Goal: Task Accomplishment & Management: Manage account settings

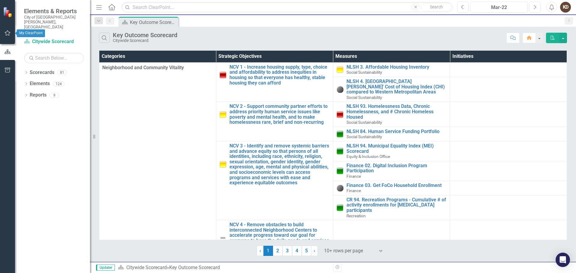
click at [8, 33] on icon "button" at bounding box center [7, 33] width 6 height 5
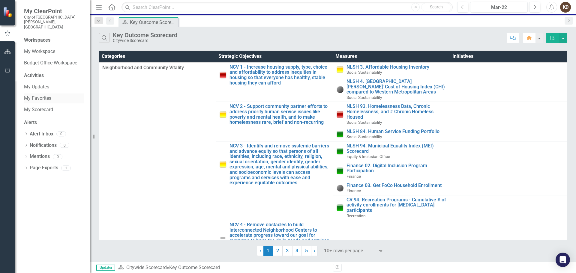
click at [45, 95] on link "My Favorites" at bounding box center [54, 98] width 60 height 7
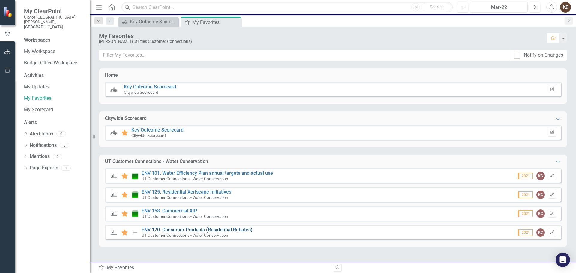
click at [175, 228] on link "ENV 170. Consumer Products (Residential Rebates)" at bounding box center [197, 230] width 111 height 6
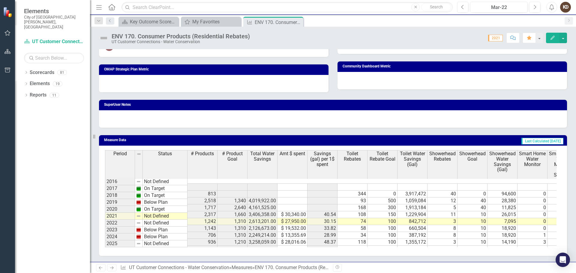
scroll to position [465, 0]
click at [282, 246] on td at bounding box center [292, 249] width 30 height 7
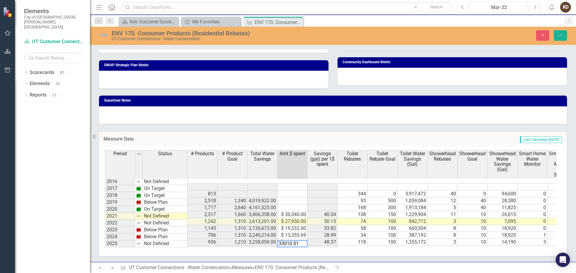
type textarea "33010.01"
click at [105, 241] on div "Period Status # Products # Product Goal Total Water Savings Amt $ spent Savings…" at bounding box center [105, 201] width 0 height 103
click at [349, 246] on td at bounding box center [352, 249] width 30 height 7
drag, startPoint x: 562, startPoint y: 37, endPoint x: 523, endPoint y: 31, distance: 39.4
click at [562, 37] on icon "Save" at bounding box center [559, 35] width 5 height 4
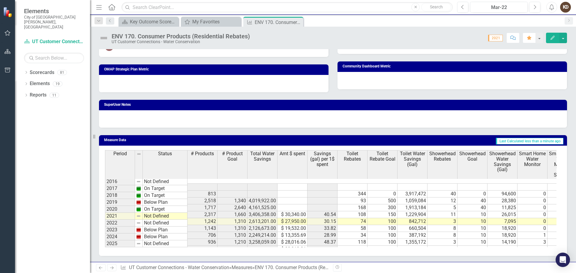
click at [103, 270] on link "Previous" at bounding box center [101, 267] width 10 height 7
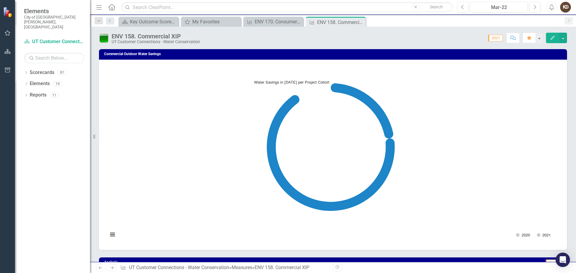
click at [103, 270] on link "Previous" at bounding box center [101, 267] width 10 height 7
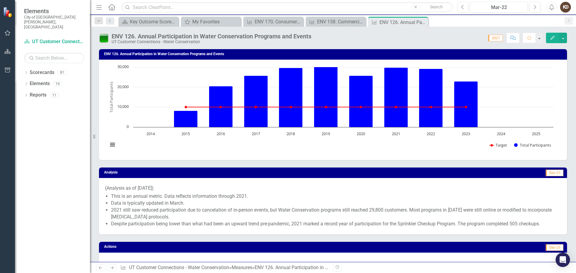
click at [103, 270] on link "Previous" at bounding box center [101, 267] width 10 height 7
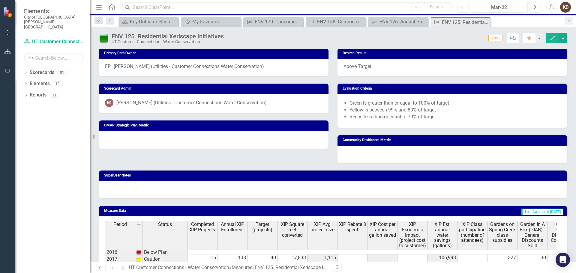
scroll to position [555, 0]
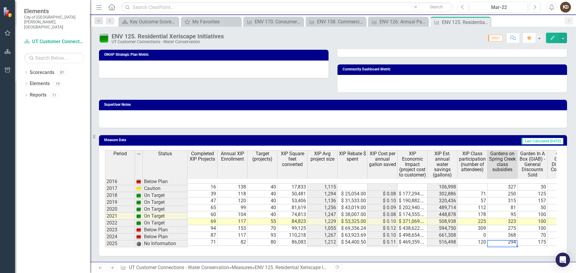
click at [500, 246] on td at bounding box center [502, 249] width 30 height 7
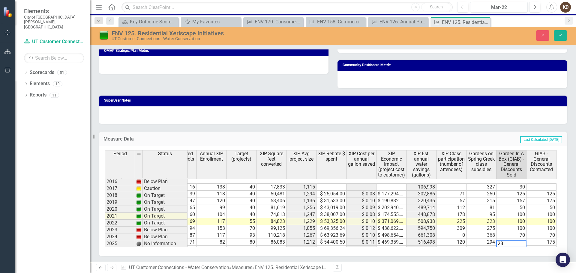
type textarea "280"
type textarea "29"
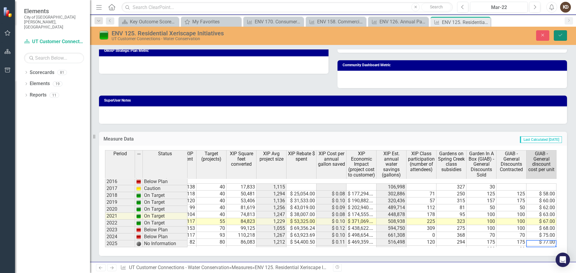
click at [559, 35] on icon "Save" at bounding box center [559, 35] width 5 height 4
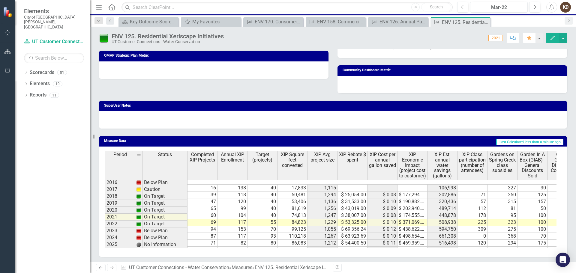
scroll to position [555, 0]
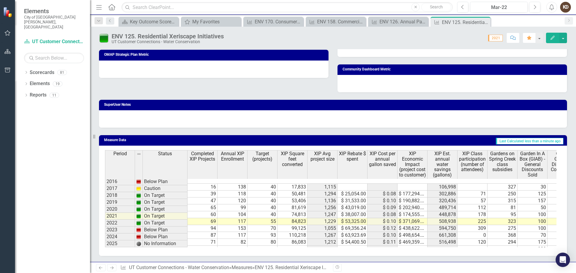
click at [541, 246] on td "280" at bounding box center [532, 249] width 30 height 7
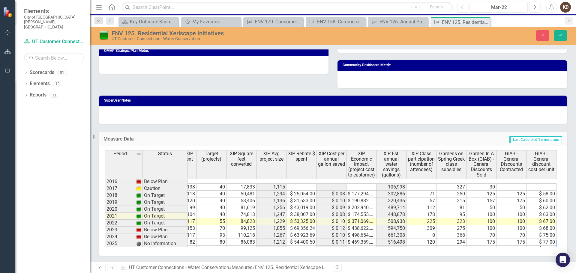
scroll to position [0, 81]
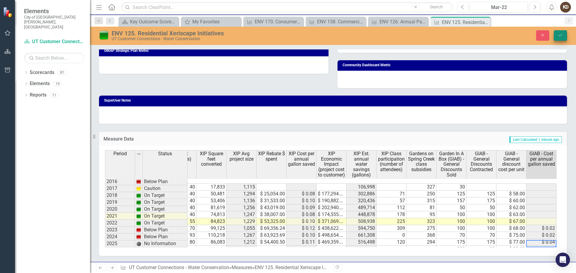
type textarea "80"
click at [560, 37] on icon "Save" at bounding box center [559, 35] width 5 height 4
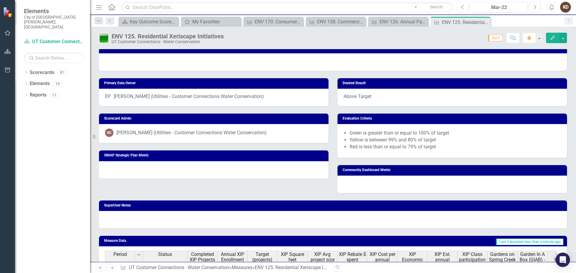
scroll to position [555, 0]
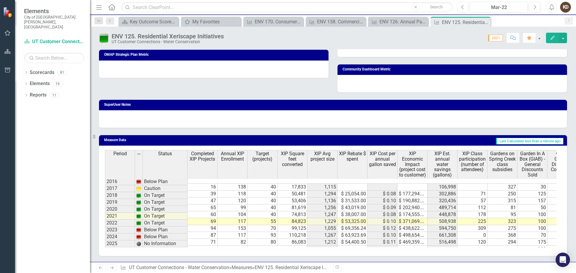
click at [523, 246] on td "280" at bounding box center [532, 249] width 30 height 7
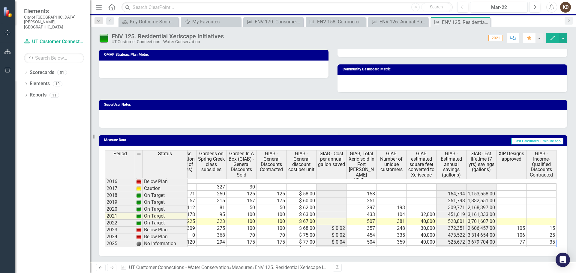
scroll to position [0, 321]
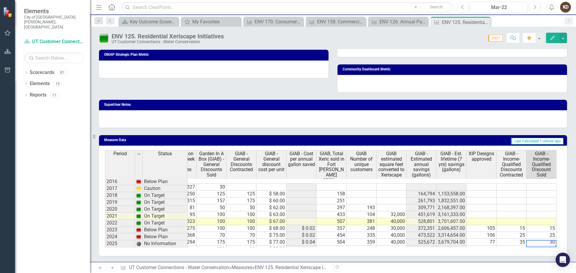
click at [242, 239] on td "175" at bounding box center [241, 242] width 30 height 7
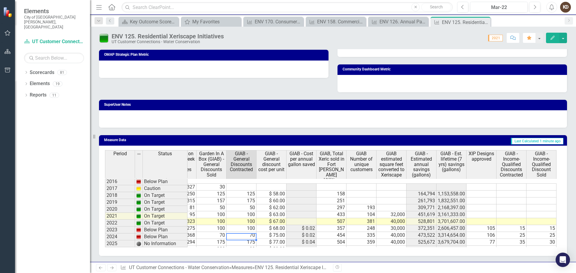
click at [244, 246] on td "29" at bounding box center [241, 249] width 30 height 7
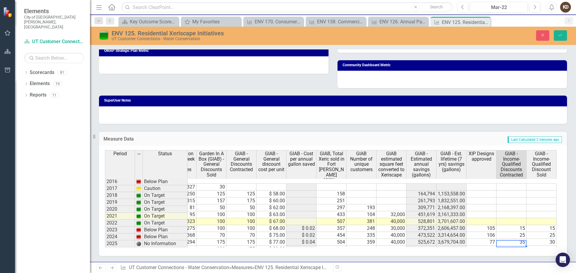
type textarea "20"
type textarea "29"
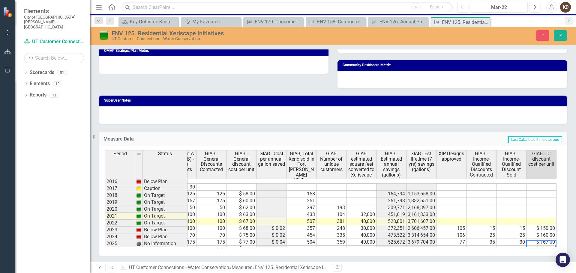
type textarea "173"
click at [562, 37] on icon "Save" at bounding box center [559, 35] width 5 height 4
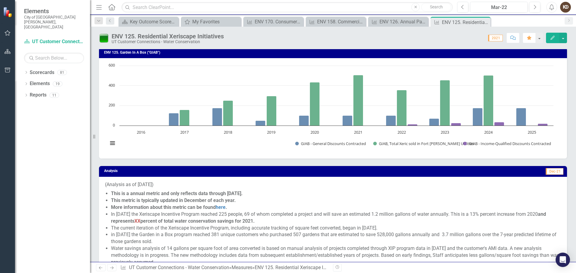
scroll to position [210, 0]
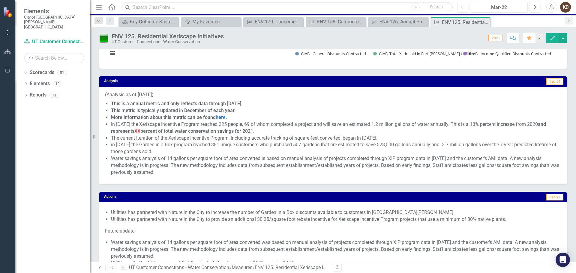
click at [111, 267] on icon "Next" at bounding box center [111, 268] width 5 height 4
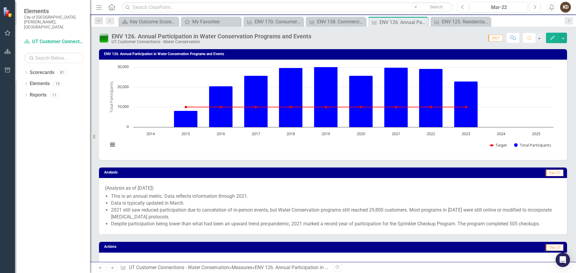
click at [111, 267] on icon "Next" at bounding box center [111, 268] width 5 height 4
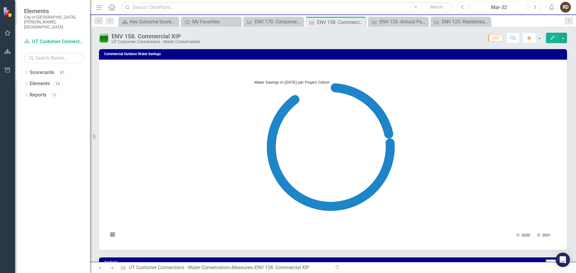
click at [111, 267] on icon "Next" at bounding box center [111, 268] width 5 height 4
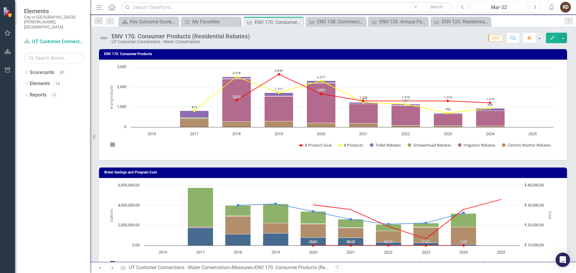
click at [111, 267] on icon "Next" at bounding box center [111, 268] width 5 height 4
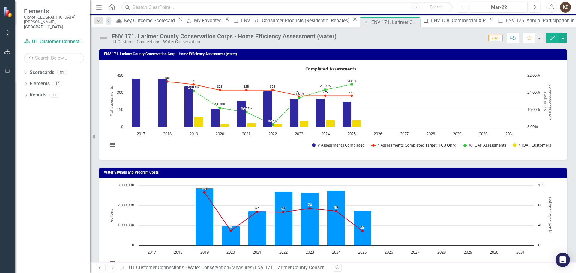
click at [111, 267] on icon "Next" at bounding box center [111, 268] width 5 height 4
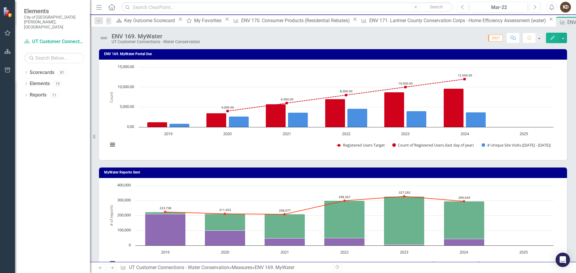
click at [111, 267] on icon "Next" at bounding box center [111, 268] width 5 height 4
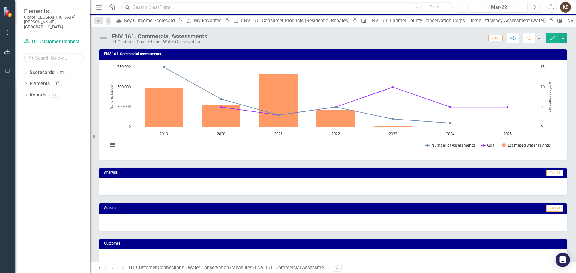
click at [111, 267] on icon "Next" at bounding box center [111, 268] width 5 height 4
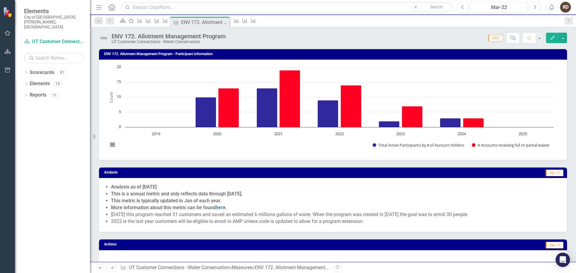
click at [111, 267] on icon "Next" at bounding box center [111, 268] width 5 height 4
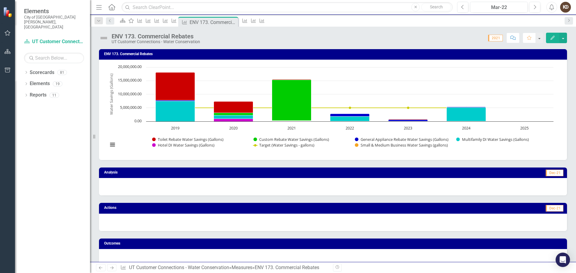
click at [111, 268] on icon "Next" at bounding box center [111, 268] width 5 height 4
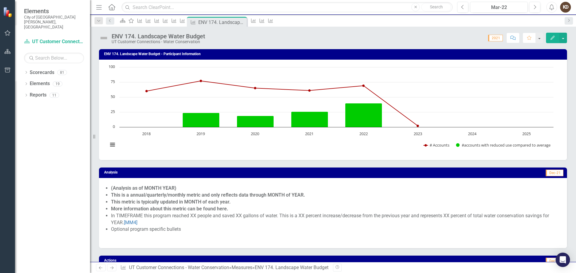
click at [111, 268] on icon "Next" at bounding box center [111, 268] width 5 height 4
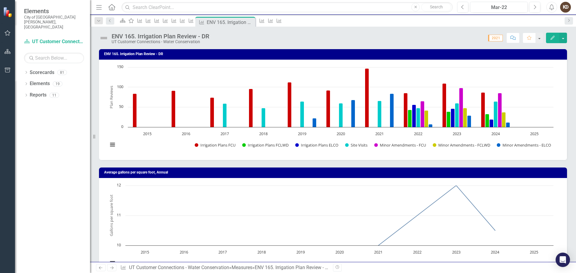
click at [111, 268] on icon "Next" at bounding box center [111, 268] width 5 height 4
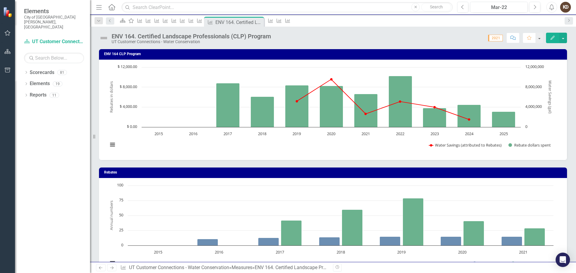
click at [112, 268] on icon "Next" at bounding box center [111, 268] width 5 height 4
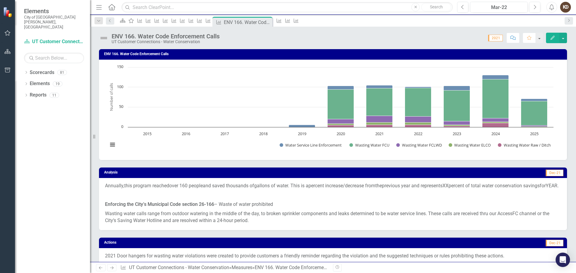
click at [112, 268] on icon "Next" at bounding box center [111, 268] width 5 height 4
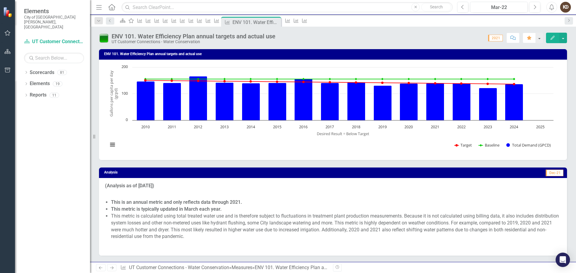
click at [112, 268] on icon "Next" at bounding box center [111, 268] width 5 height 4
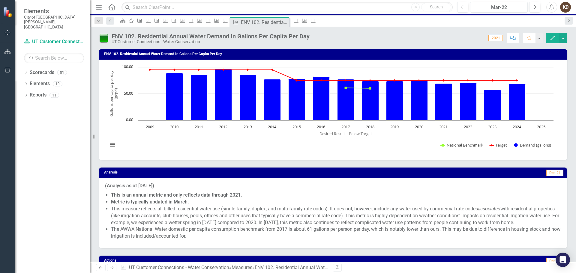
click at [112, 268] on icon "Next" at bounding box center [111, 268] width 5 height 4
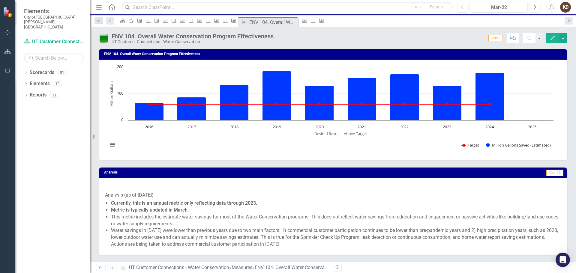
click at [112, 268] on icon "Next" at bounding box center [111, 268] width 5 height 4
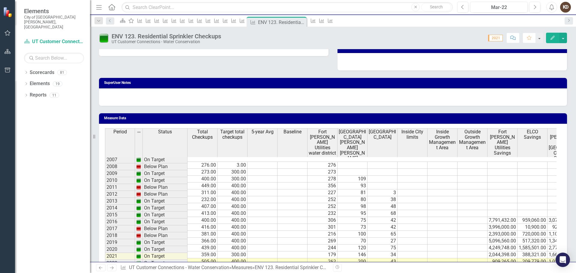
scroll to position [912, 0]
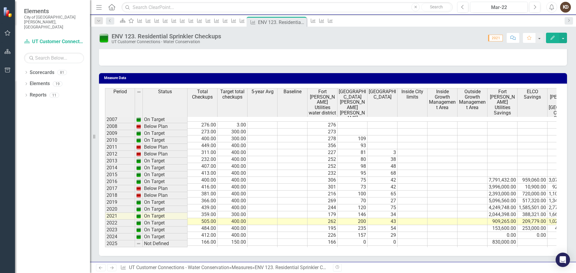
click at [207, 246] on td at bounding box center [202, 249] width 30 height 7
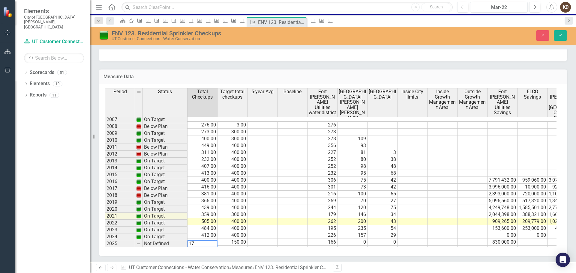
type textarea "172"
type textarea "166"
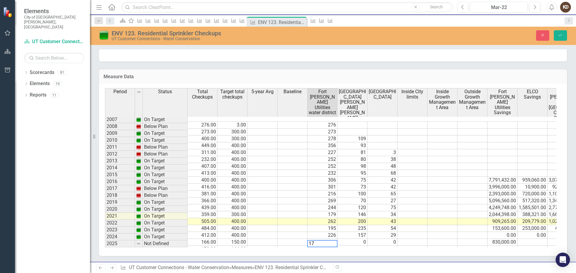
type textarea "172"
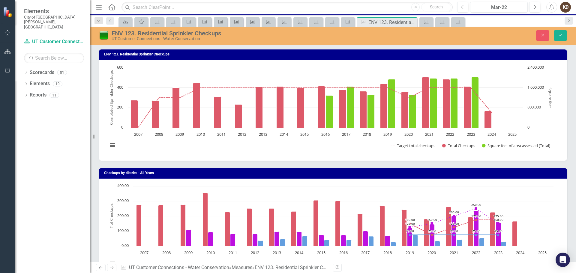
scroll to position [912, 0]
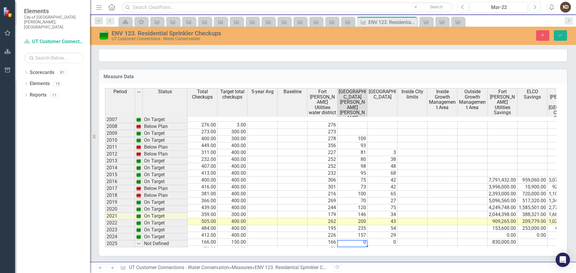
type textarea "0"
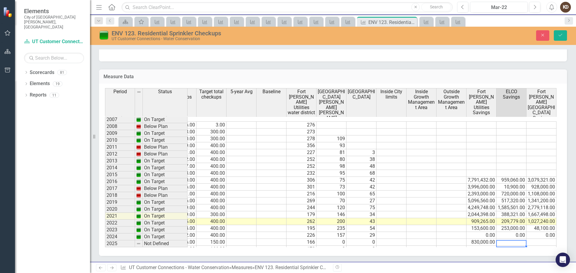
type textarea "0"
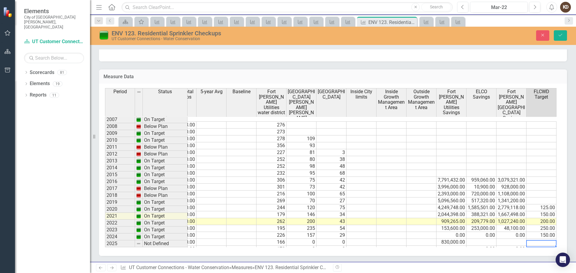
type textarea "0"
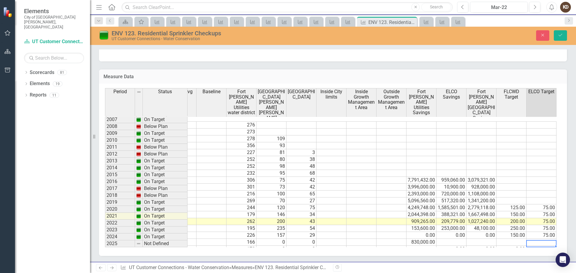
type textarea "0"
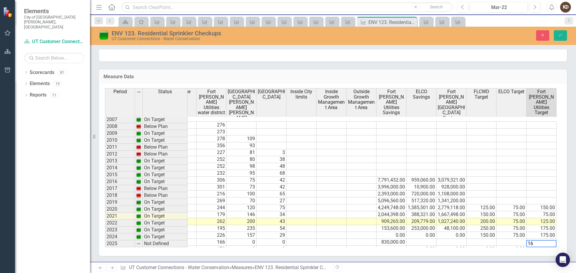
type textarea "166"
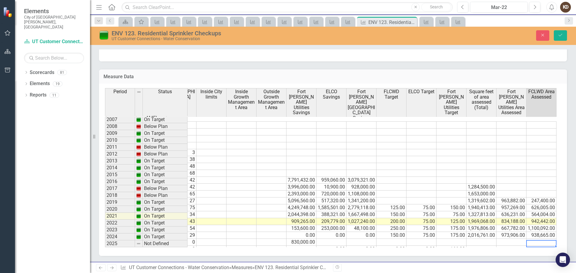
scroll to position [0, 231]
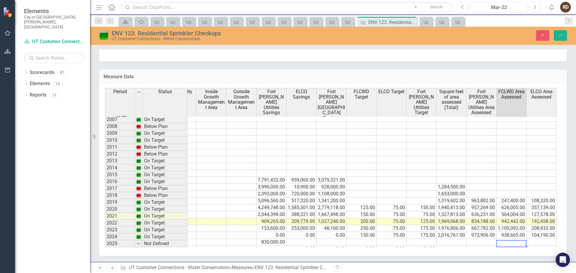
type textarea "0"
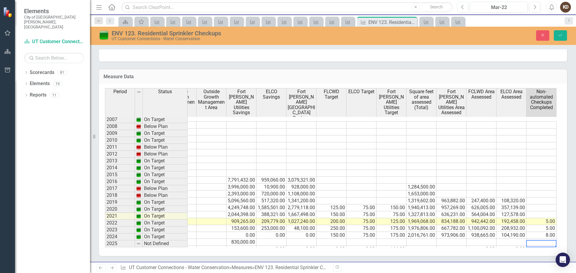
type textarea "0"
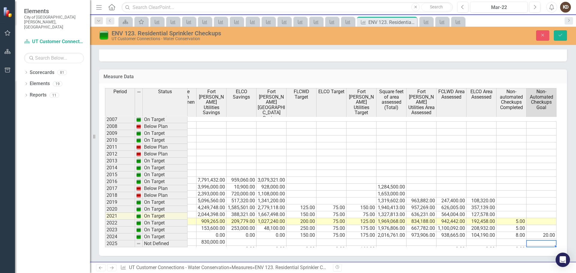
type textarea "0"
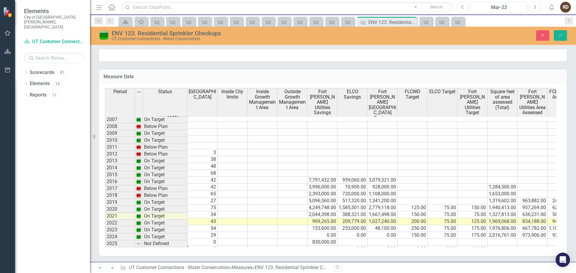
scroll to position [0, 0]
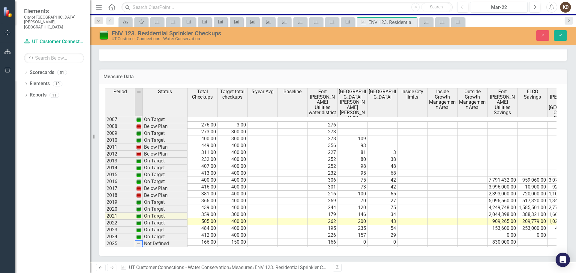
click at [141, 243] on td at bounding box center [139, 243] width 8 height 7
click at [138, 244] on img at bounding box center [138, 243] width 5 height 5
click at [138, 247] on div at bounding box center [139, 247] width 8 height 1
click at [138, 244] on img at bounding box center [138, 243] width 5 height 5
click at [562, 35] on icon "Save" at bounding box center [559, 35] width 5 height 4
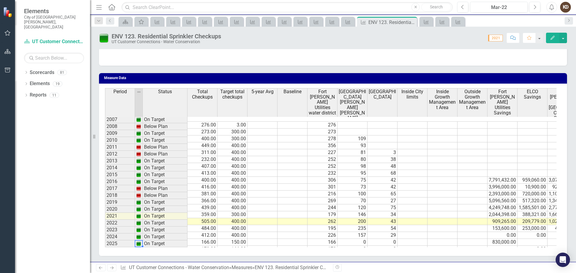
click at [138, 241] on img at bounding box center [138, 243] width 5 height 5
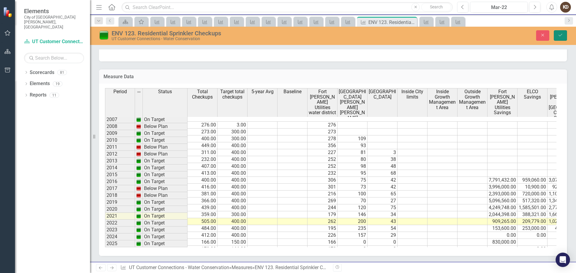
click at [563, 32] on button "Save" at bounding box center [560, 35] width 13 height 10
